Goal: Task Accomplishment & Management: Complete application form

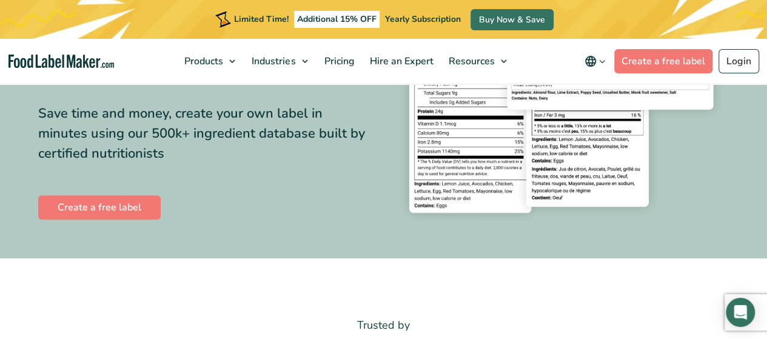
scroll to position [189, 0]
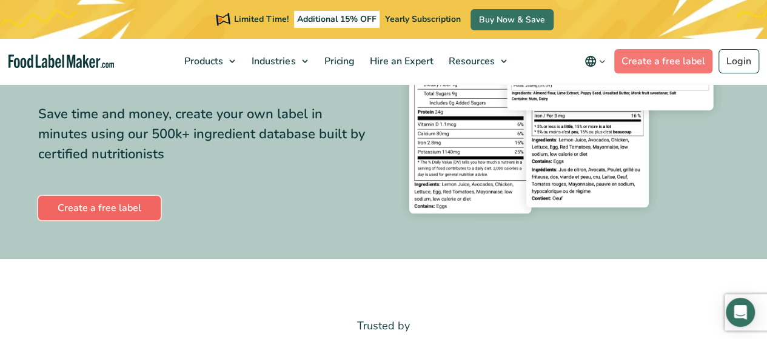
click at [118, 203] on link "Create a free label" at bounding box center [99, 208] width 122 height 24
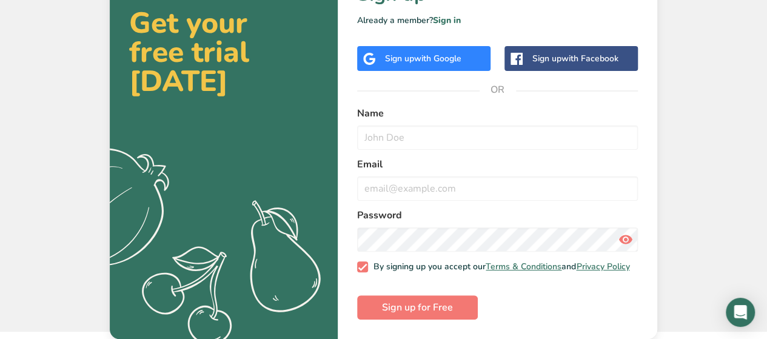
scroll to position [64, 0]
click at [415, 61] on div "Sign up with Google" at bounding box center [423, 58] width 76 height 13
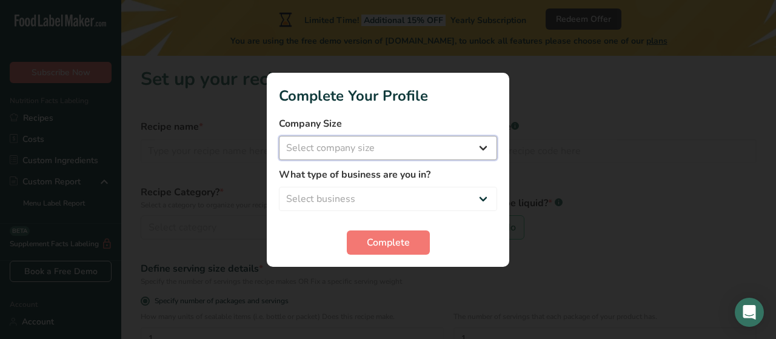
click at [436, 146] on select "Select company size Fewer than 10 Employees 10 to 50 Employees 51 to 500 Employ…" at bounding box center [388, 148] width 218 height 24
select select "1"
click at [279, 136] on select "Select company size Fewer than 10 Employees 10 to 50 Employees 51 to 500 Employ…" at bounding box center [388, 148] width 218 height 24
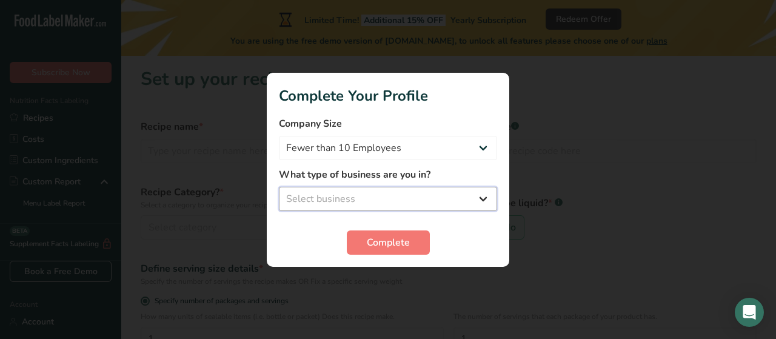
click at [423, 192] on select "Select business Packaged Food Manufacturer Restaurant & Cafe Bakery Meal Plans …" at bounding box center [388, 199] width 218 height 24
select select "8"
click at [279, 187] on select "Select business Packaged Food Manufacturer Restaurant & Cafe Bakery Meal Plans …" at bounding box center [388, 199] width 218 height 24
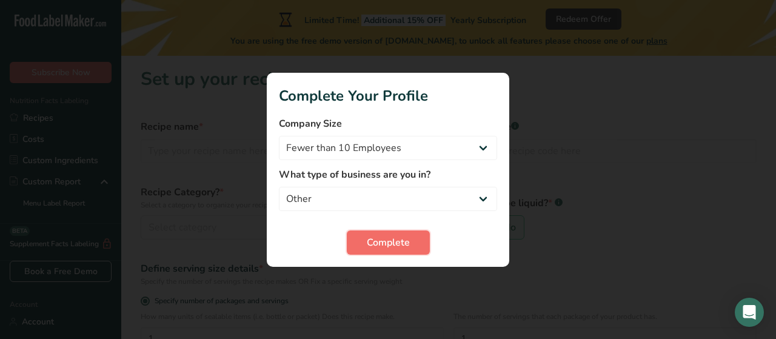
click at [387, 238] on span "Complete" at bounding box center [388, 242] width 43 height 15
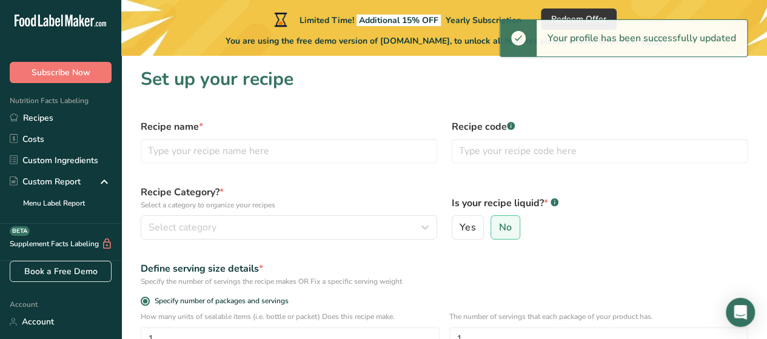
click at [689, 128] on label "Recipe code .a-a{fill:#347362;}.b-a{fill:#fff;}" at bounding box center [600, 126] width 296 height 15
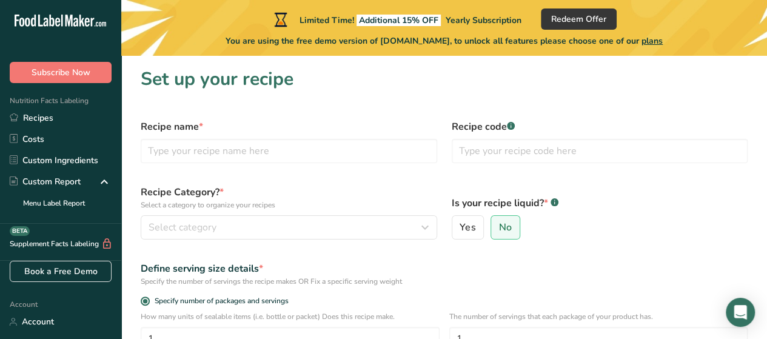
scroll to position [4, 0]
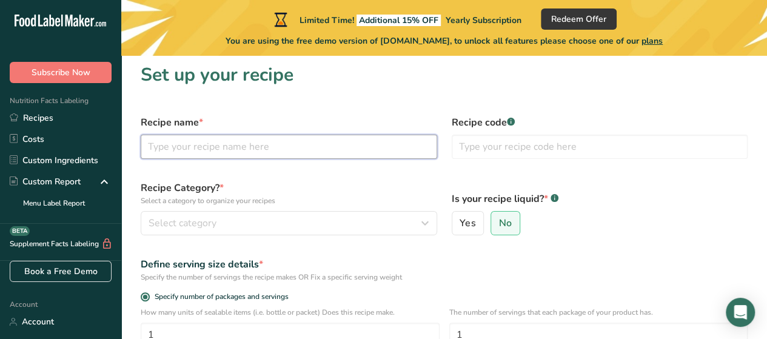
click at [366, 150] on input "text" at bounding box center [289, 147] width 296 height 24
type input "Wheat"
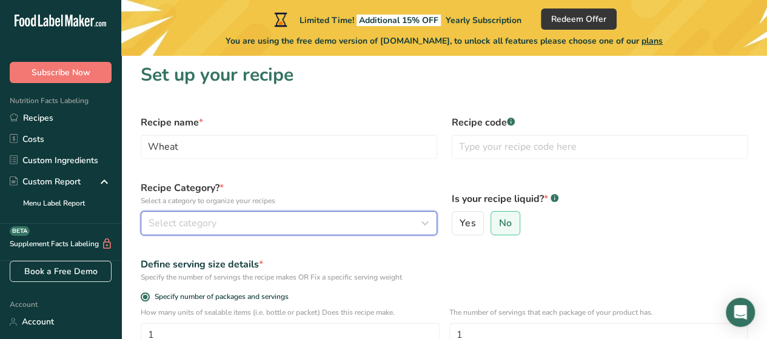
click at [326, 226] on div "Select category" at bounding box center [285, 223] width 273 height 15
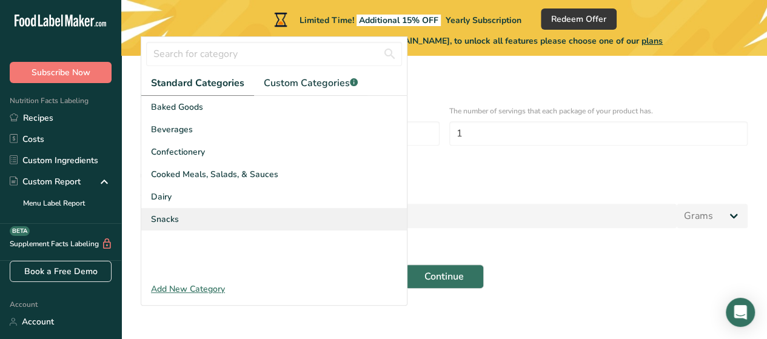
scroll to position [206, 0]
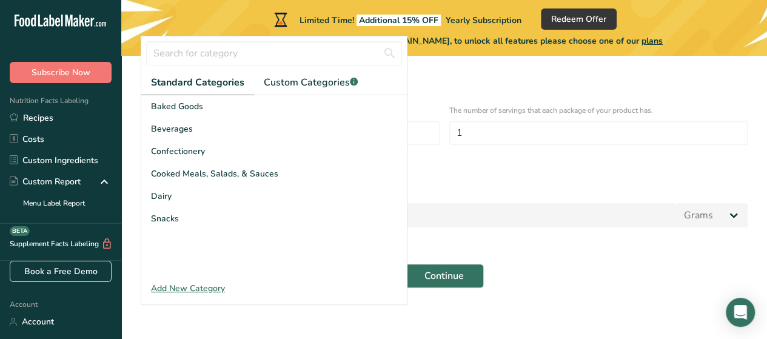
click at [217, 283] on div "Add New Category" at bounding box center [274, 288] width 266 height 13
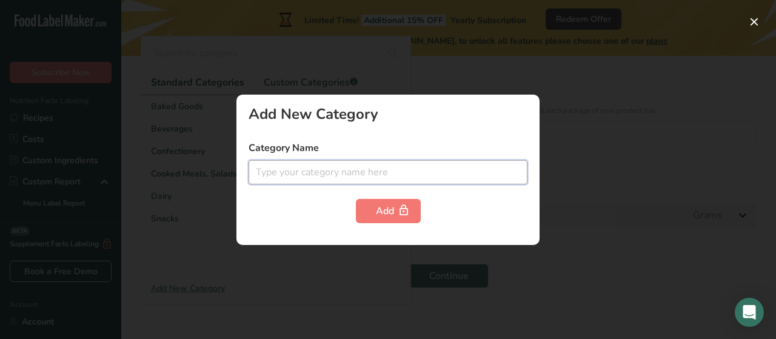
click at [310, 169] on input "text" at bounding box center [388, 172] width 279 height 24
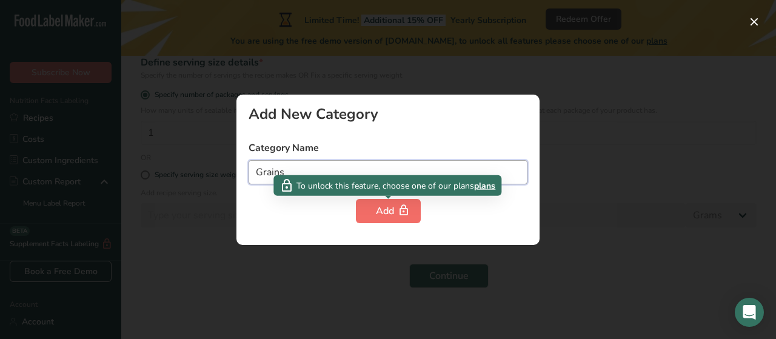
type input "Grains"
click at [379, 216] on div "Add" at bounding box center [388, 211] width 25 height 15
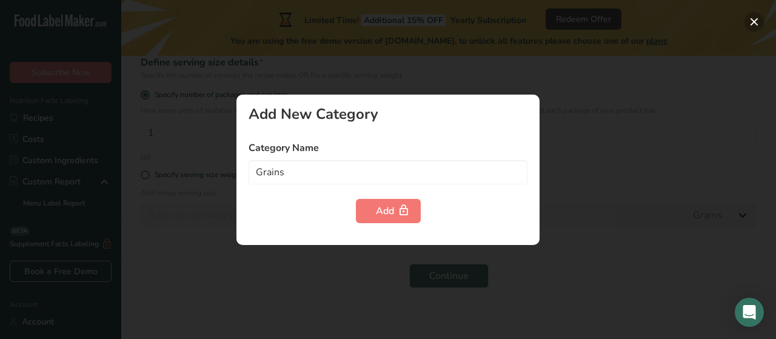
click at [755, 25] on button "button" at bounding box center [753, 21] width 19 height 19
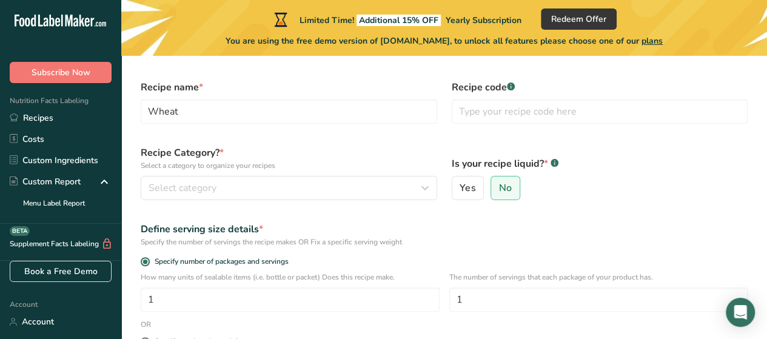
scroll to position [36, 0]
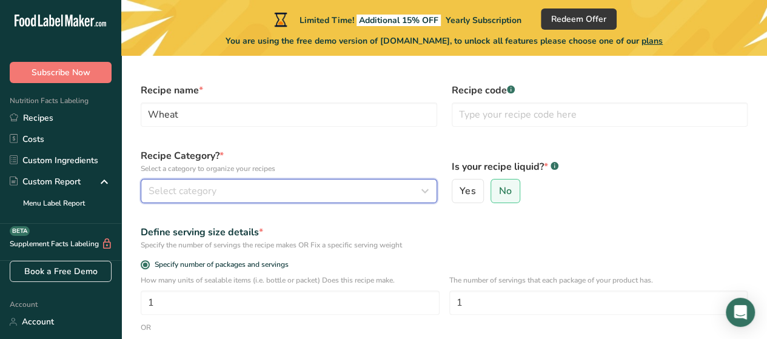
click at [304, 197] on div "Select category" at bounding box center [285, 191] width 273 height 15
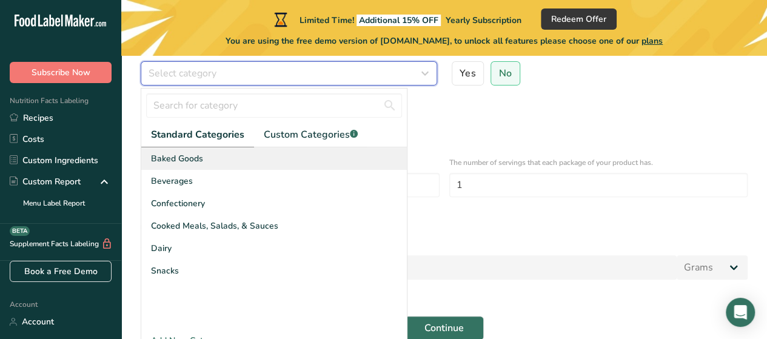
scroll to position [155, 0]
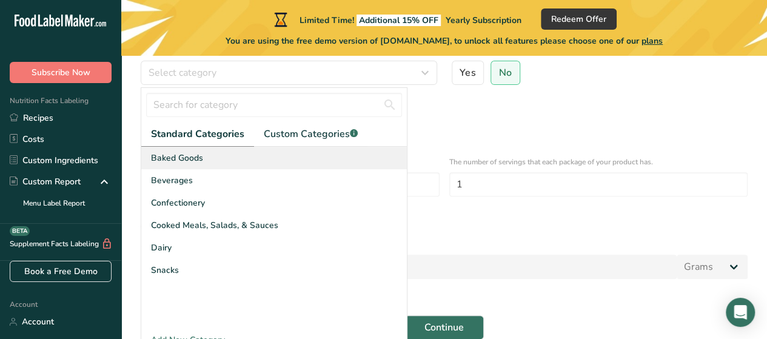
click at [195, 159] on span "Baked Goods" at bounding box center [177, 158] width 52 height 13
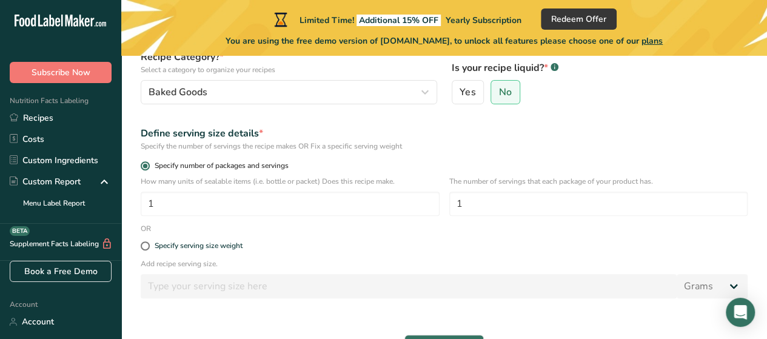
scroll to position [136, 0]
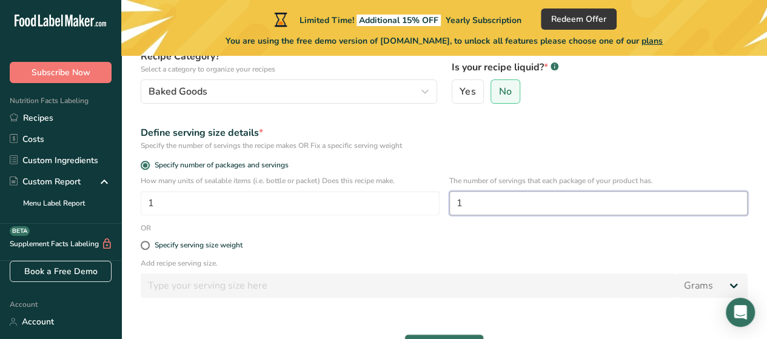
click at [496, 205] on input "1" at bounding box center [598, 203] width 299 height 24
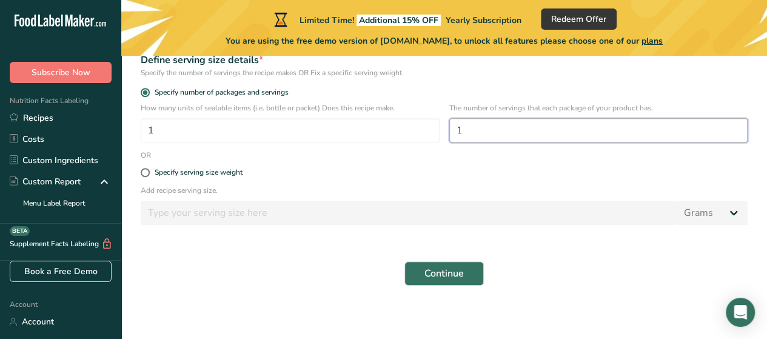
scroll to position [209, 0]
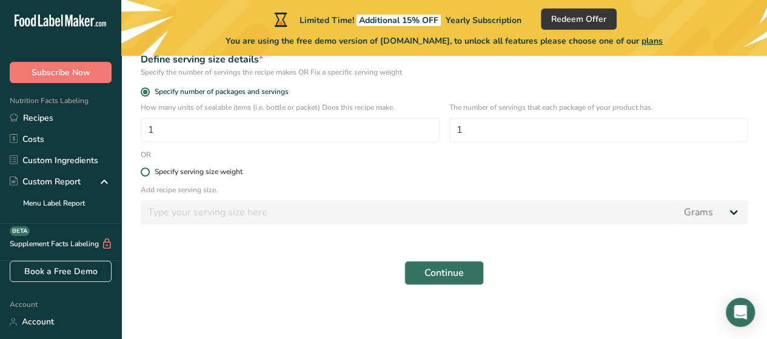
click at [236, 169] on div "Specify serving size weight" at bounding box center [199, 171] width 88 height 9
click at [149, 169] on input "Specify serving size weight" at bounding box center [145, 172] width 8 height 8
radio input "true"
radio input "false"
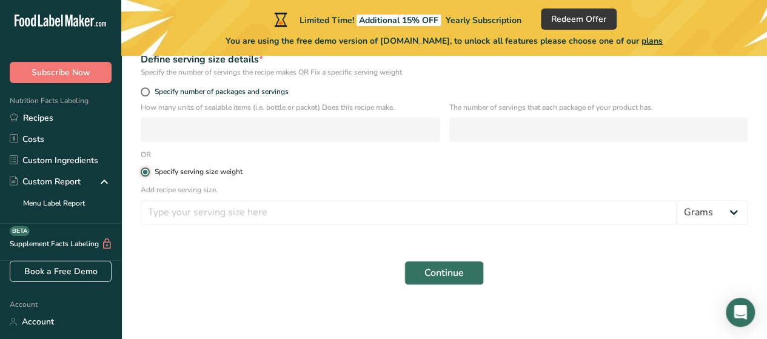
scroll to position [228, 0]
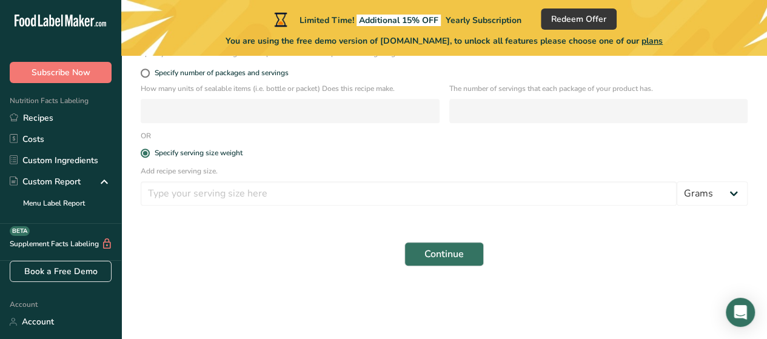
click at [250, 175] on p "Add recipe serving size." at bounding box center [444, 170] width 607 height 11
click at [261, 207] on div "Add recipe serving size. Grams kg mg mcg lb oz l mL fl oz tbsp tsp cup qt gallon" at bounding box center [443, 188] width 621 height 47
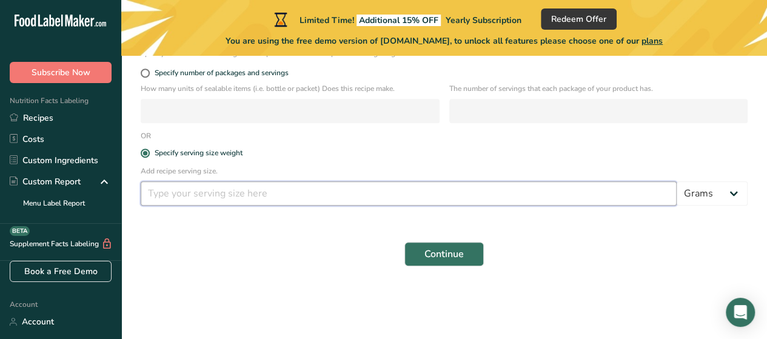
click at [259, 193] on input "number" at bounding box center [409, 193] width 536 height 24
type input "50"
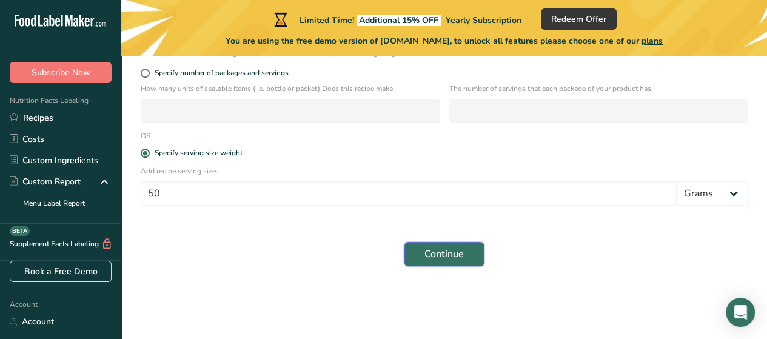
click at [456, 247] on span "Continue" at bounding box center [443, 254] width 39 height 15
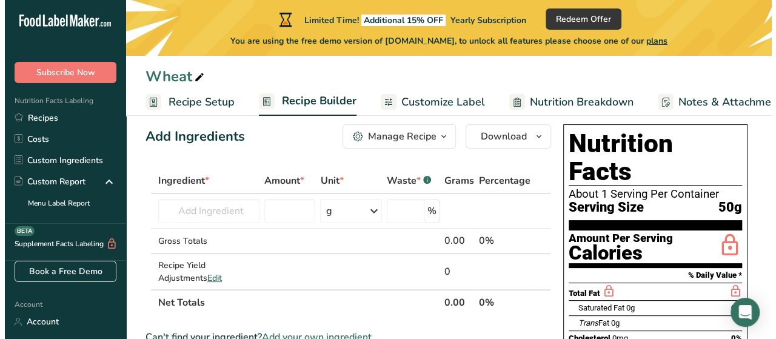
scroll to position [21, 0]
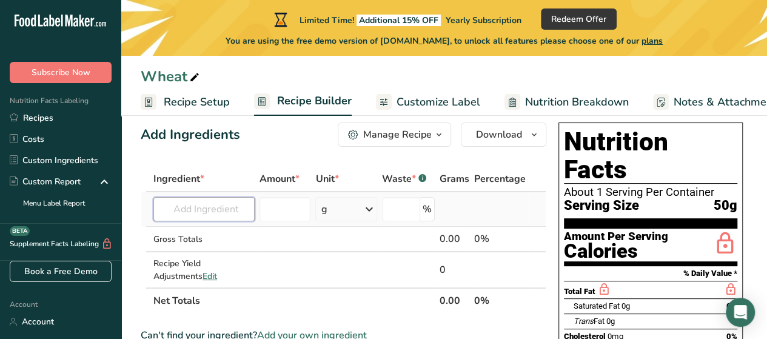
click at [226, 211] on input "text" at bounding box center [203, 209] width 101 height 24
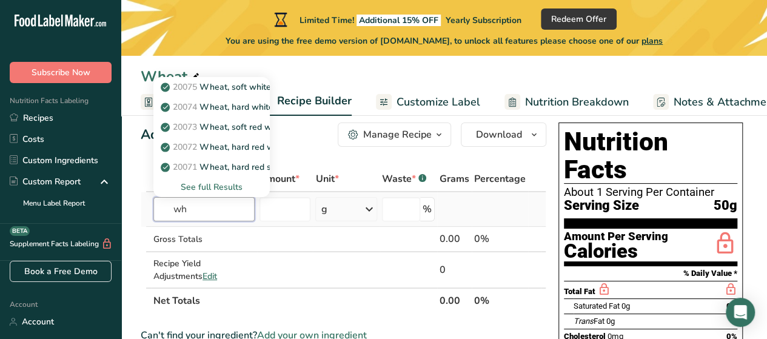
type input "w"
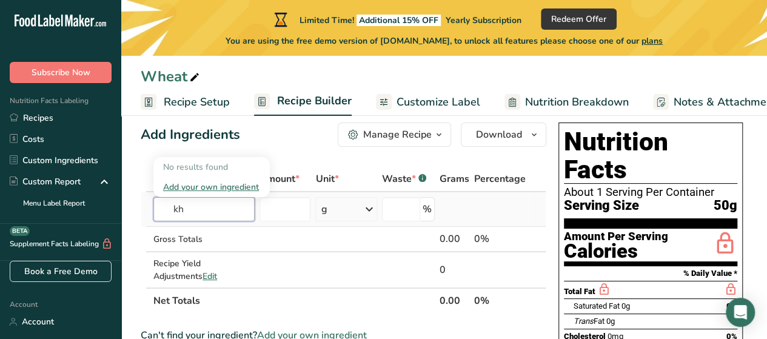
type input "k"
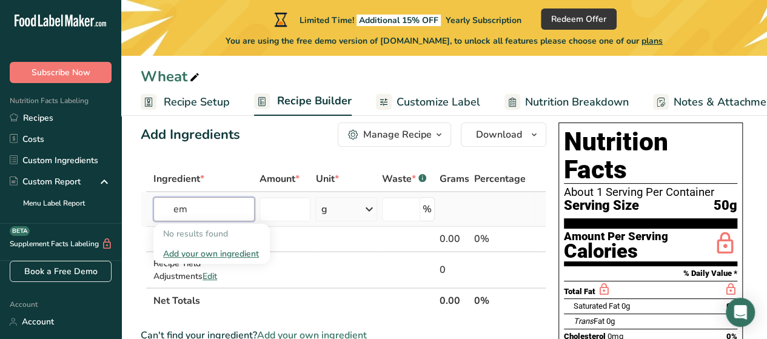
type input "e"
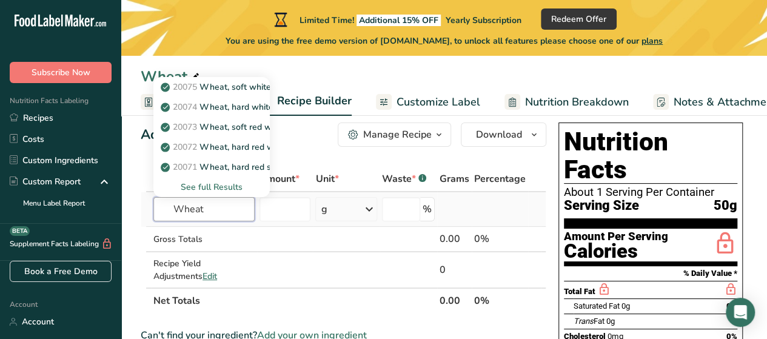
type input "Wheat"
click at [221, 185] on div "See full Results" at bounding box center [211, 187] width 97 height 13
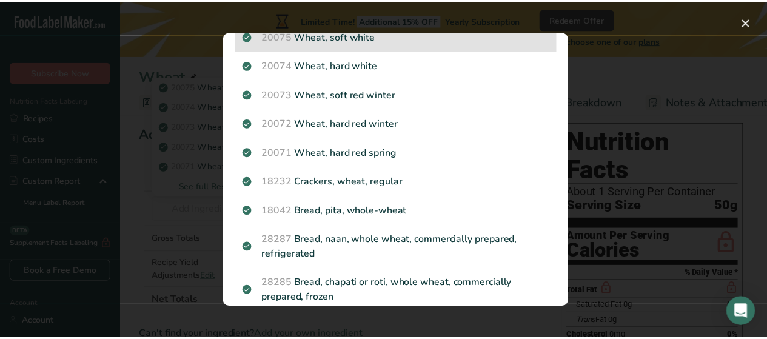
scroll to position [0, 0]
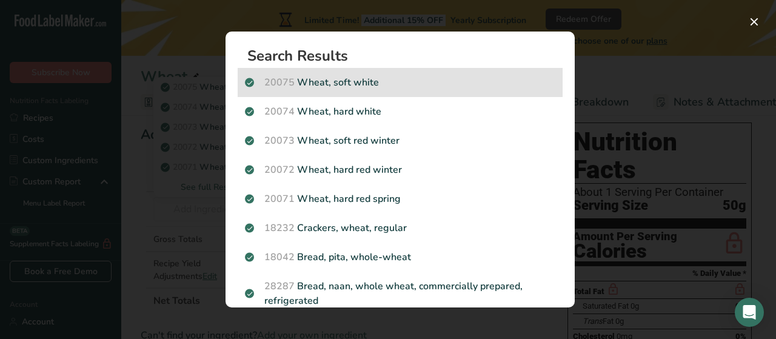
click at [284, 83] on span "20075" at bounding box center [279, 82] width 30 height 13
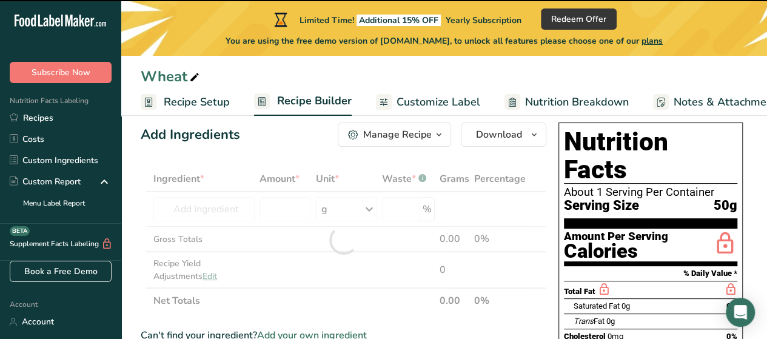
type input "0"
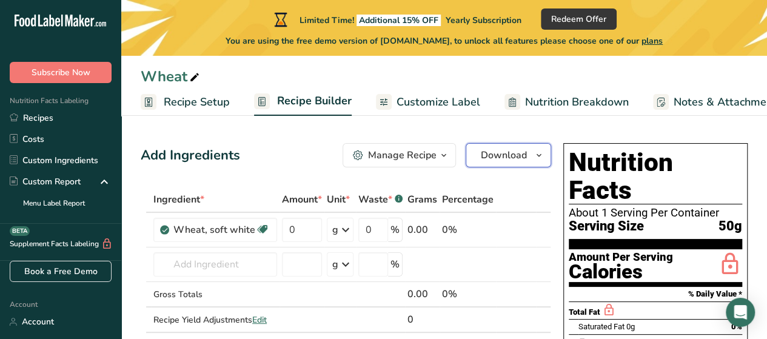
click at [481, 150] on span "Download" at bounding box center [504, 155] width 46 height 15
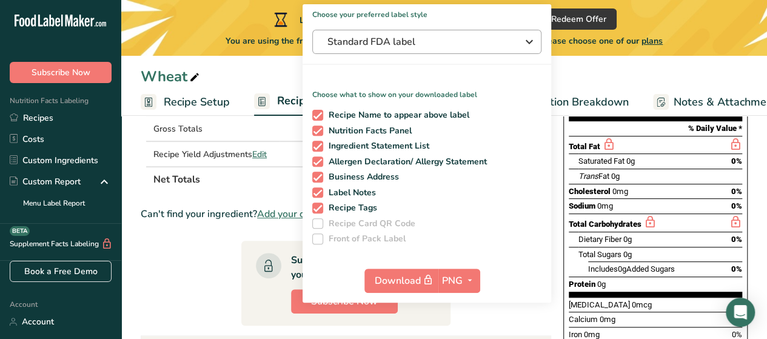
scroll to position [170, 0]
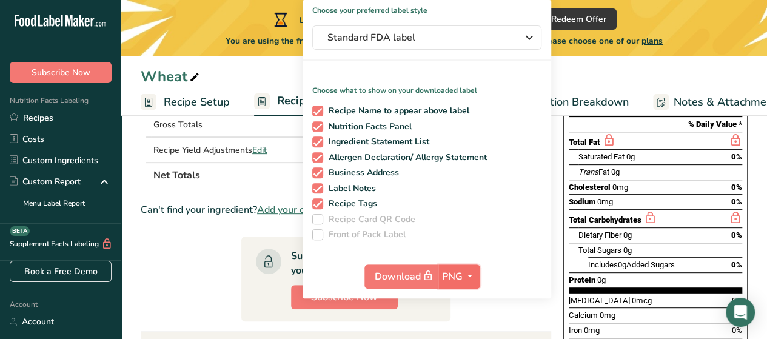
click at [467, 281] on icon "button" at bounding box center [470, 276] width 10 height 15
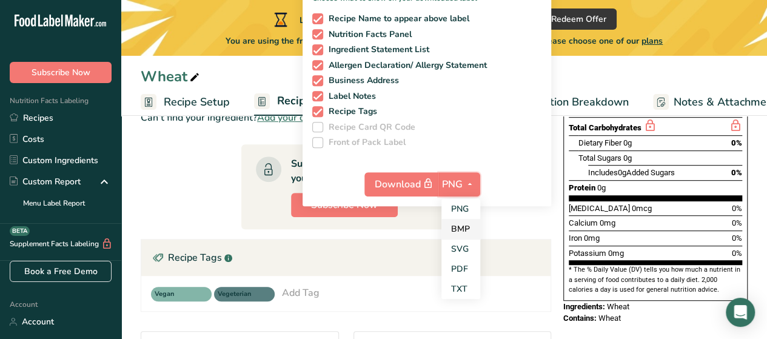
scroll to position [263, 0]
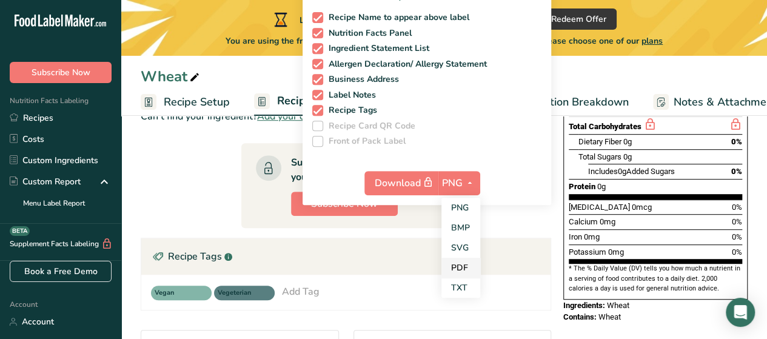
click at [460, 269] on link "PDF" at bounding box center [460, 268] width 39 height 20
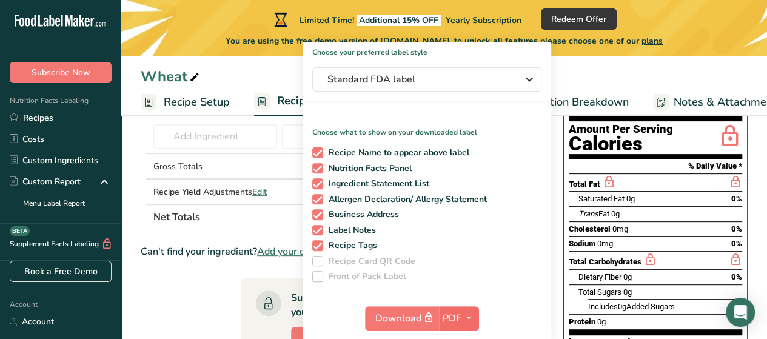
scroll to position [127, 0]
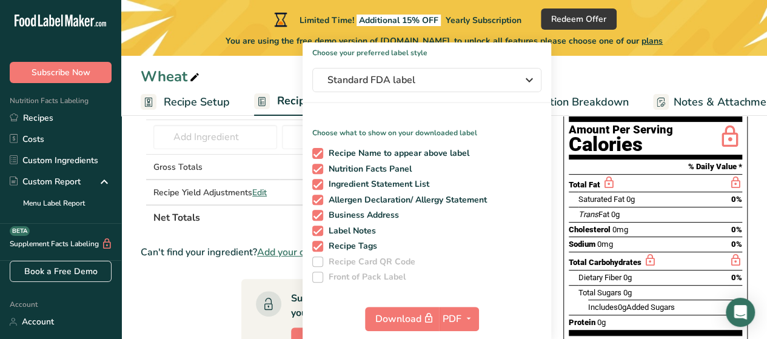
click at [569, 238] on div "Sodium 0mg" at bounding box center [591, 244] width 44 height 12
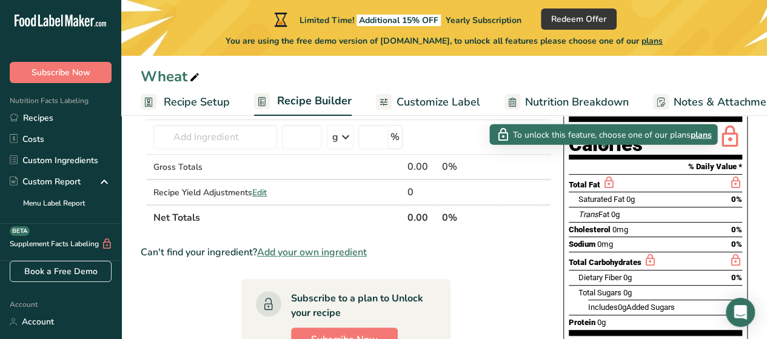
click at [602, 175] on icon at bounding box center [608, 182] width 13 height 15
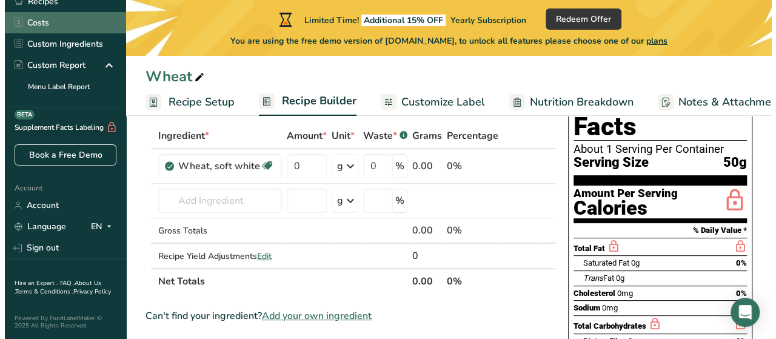
scroll to position [0, 0]
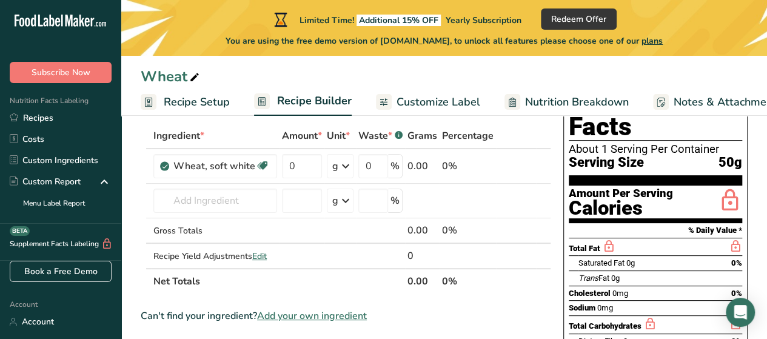
click at [663, 41] on span "plans" at bounding box center [651, 41] width 21 height 12
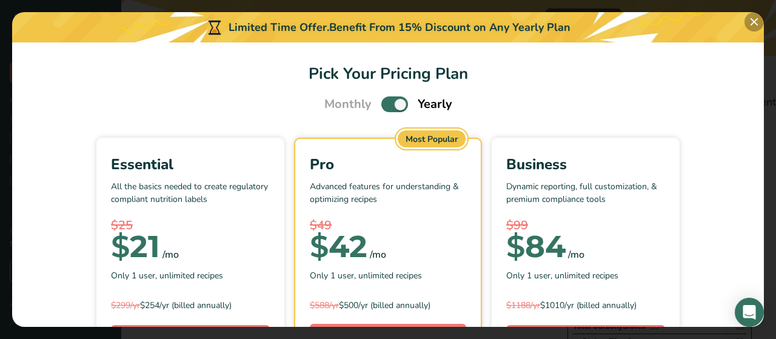
click at [753, 27] on button "Pick Your Pricing Plan Modal" at bounding box center [753, 21] width 19 height 19
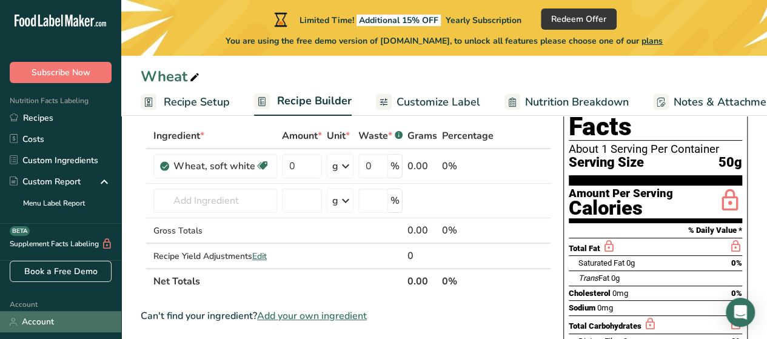
click at [41, 321] on link "Account" at bounding box center [60, 321] width 121 height 21
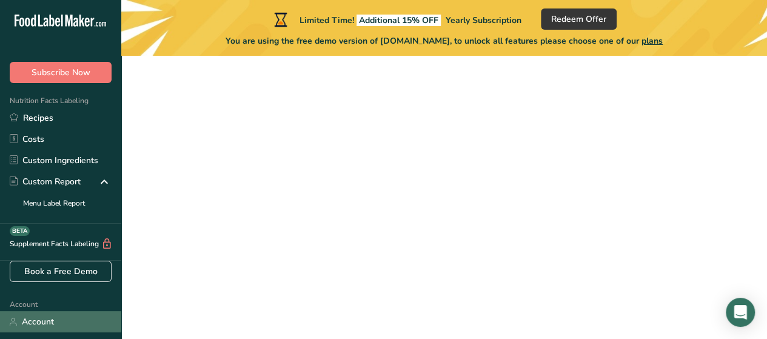
scroll to position [56, 0]
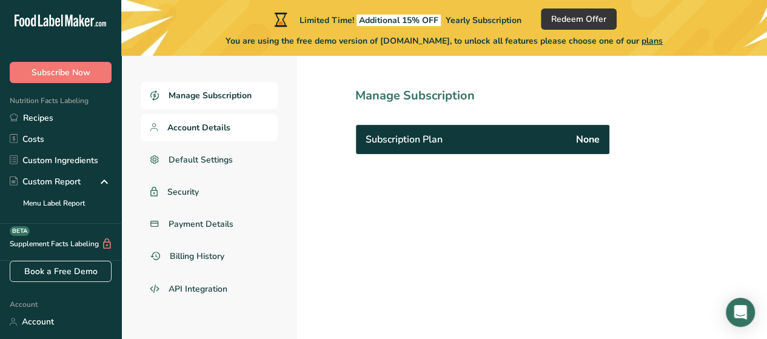
click at [204, 126] on span "Account Details" at bounding box center [198, 127] width 63 height 13
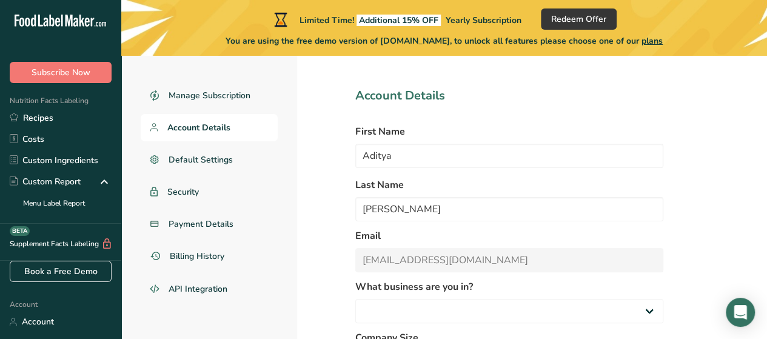
select select "8"
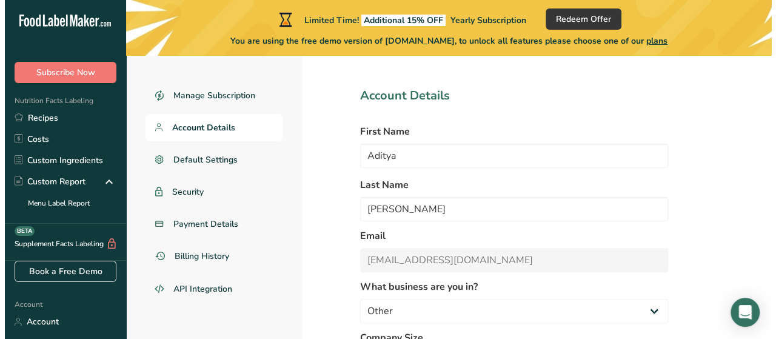
scroll to position [164, 0]
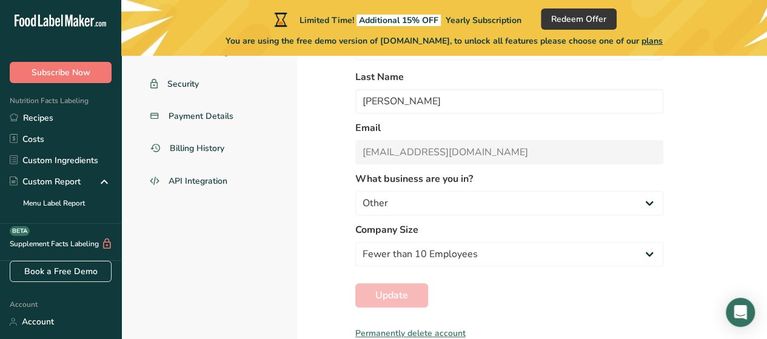
click at [418, 329] on div "Permanently delete account" at bounding box center [509, 333] width 308 height 13
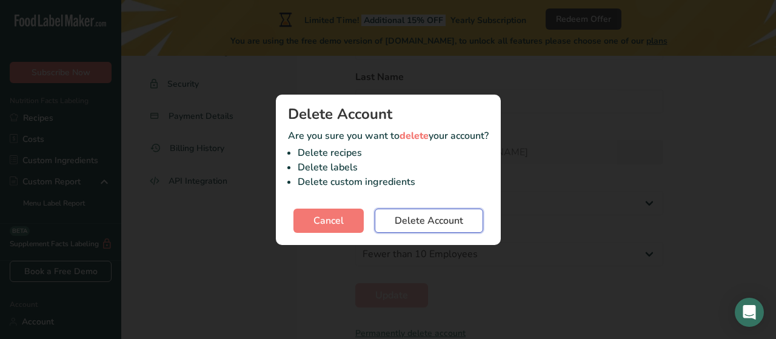
click at [407, 217] on span "Delete Account" at bounding box center [429, 220] width 69 height 15
